Goal: Navigation & Orientation: Find specific page/section

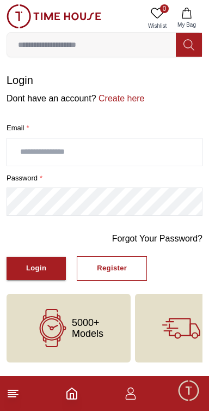
click at [135, 156] on input "text" at bounding box center [104, 152] width 195 height 27
click at [77, 399] on icon "Home" at bounding box center [72, 393] width 10 height 11
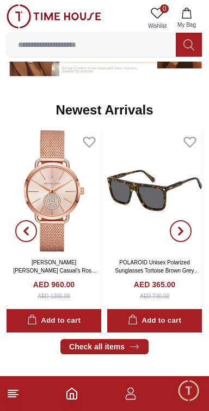
scroll to position [664, 0]
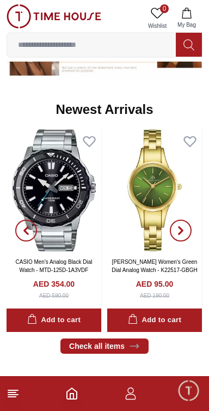
click at [10, 397] on line at bounding box center [12, 397] width 8 height 0
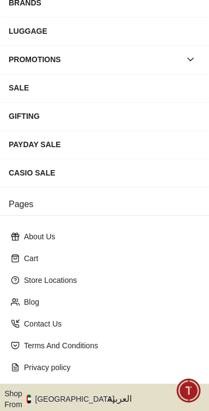
scroll to position [238, 0]
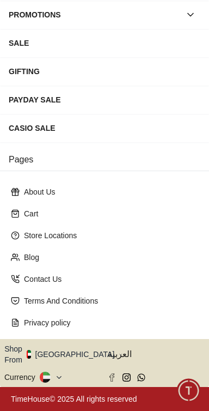
click at [74, 359] on button "Shop From [GEOGRAPHIC_DATA]" at bounding box center [63, 355] width 118 height 22
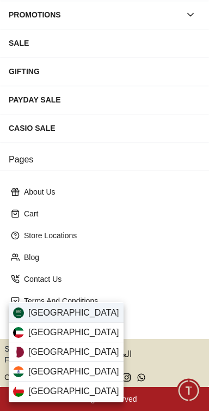
click at [31, 313] on span "[GEOGRAPHIC_DATA]" at bounding box center [73, 312] width 91 height 13
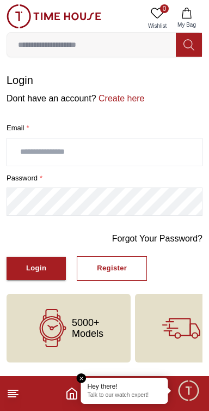
click at [55, 398] on footer at bounding box center [104, 393] width 209 height 35
click at [67, 387] on icon "Home" at bounding box center [71, 393] width 13 height 13
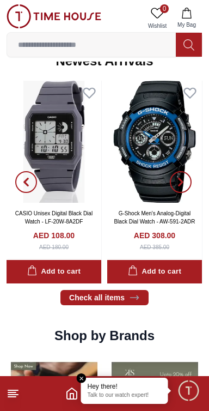
scroll to position [713, 0]
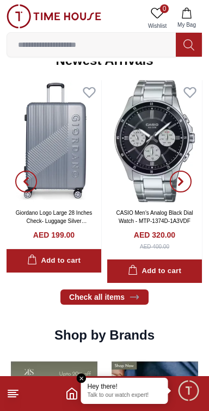
click at [12, 397] on line at bounding box center [12, 397] width 8 height 0
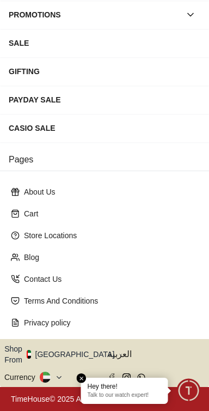
scroll to position [238, 0]
click at [60, 349] on button "Shop From [GEOGRAPHIC_DATA]" at bounding box center [63, 355] width 118 height 22
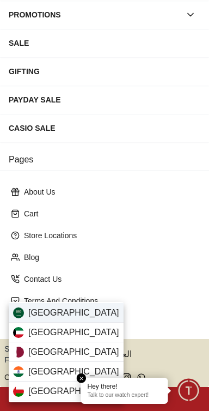
click at [30, 312] on span "[GEOGRAPHIC_DATA]" at bounding box center [73, 312] width 91 height 13
